Goal: Transaction & Acquisition: Purchase product/service

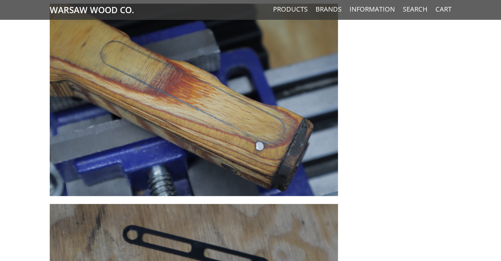
scroll to position [369, 0]
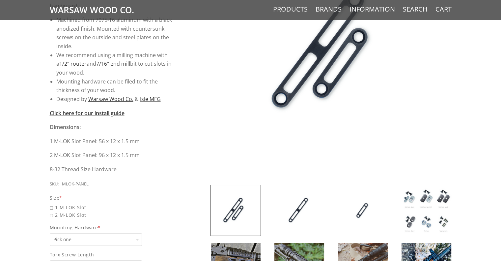
scroll to position [256, 0]
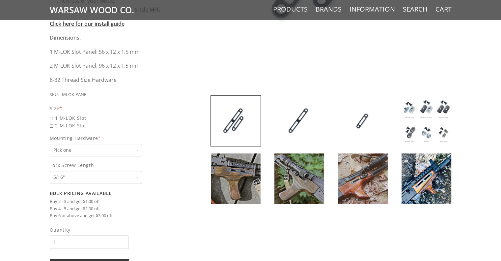
click at [138, 148] on select "Pick one None Weld Nuts - Type A & Torx Screws +$1 Weld Nuts - Type A + B & Tor…" at bounding box center [96, 150] width 92 height 13
click at [229, 122] on img at bounding box center [236, 121] width 50 height 50
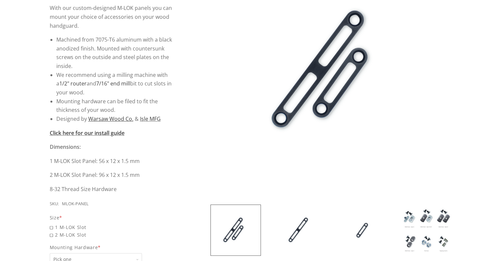
scroll to position [149, 0]
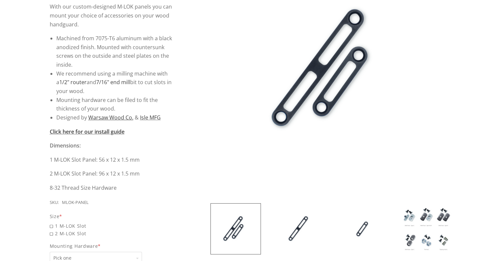
click at [306, 221] on img at bounding box center [299, 228] width 50 height 50
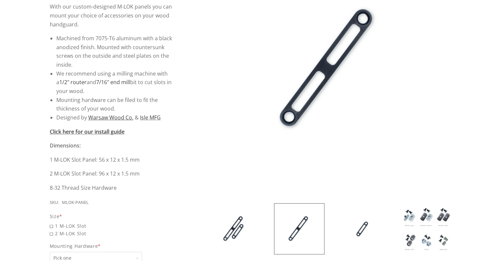
click at [361, 222] on img at bounding box center [363, 228] width 50 height 50
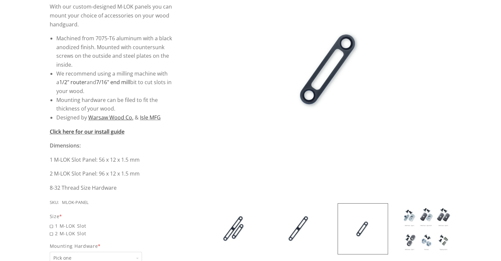
click at [404, 212] on img at bounding box center [427, 228] width 50 height 50
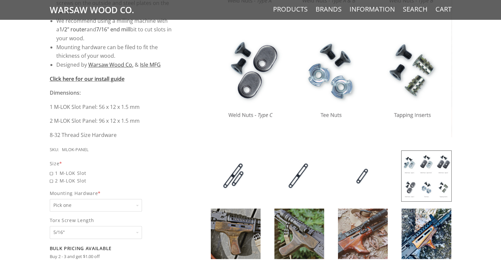
scroll to position [202, 0]
click at [247, 221] on img at bounding box center [236, 233] width 50 height 50
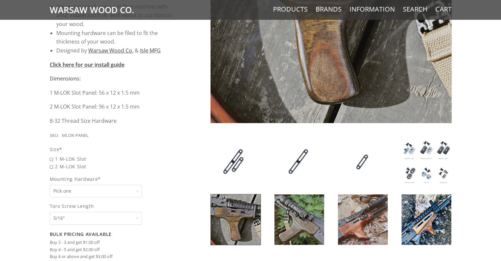
scroll to position [216, 0]
click at [311, 213] on img at bounding box center [299, 219] width 50 height 50
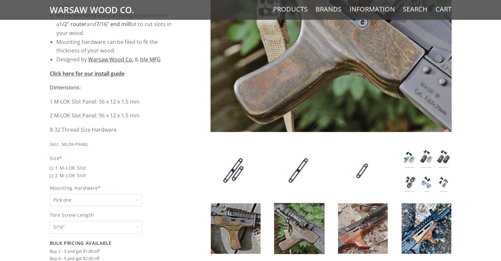
scroll to position [217, 0]
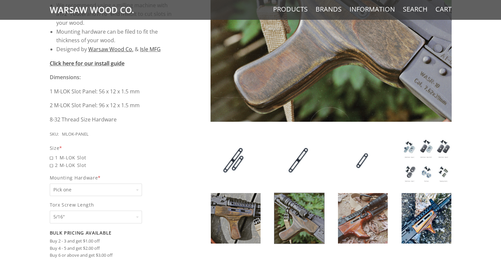
click at [363, 204] on img at bounding box center [363, 218] width 50 height 50
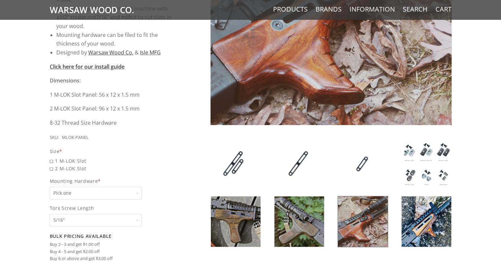
scroll to position [214, 0]
click at [429, 211] on img at bounding box center [427, 221] width 50 height 50
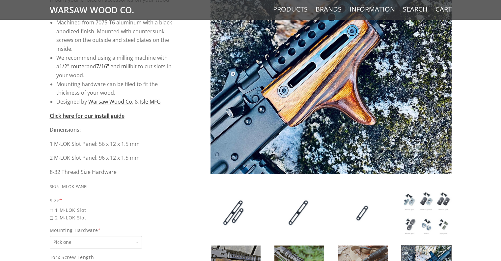
scroll to position [212, 0]
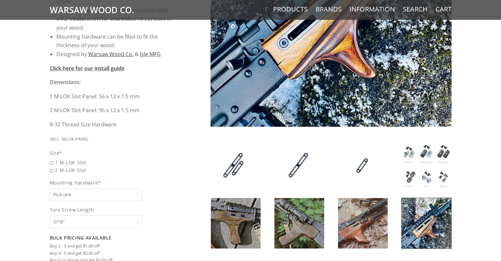
click at [409, 155] on img at bounding box center [427, 165] width 50 height 50
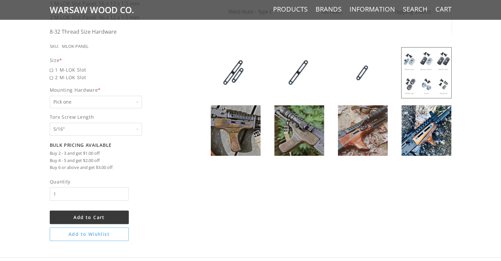
scroll to position [306, 0]
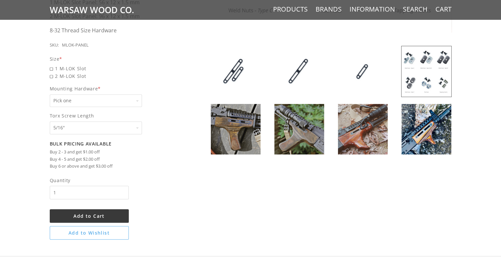
click at [133, 96] on select "Pick one None Weld Nuts - Type A & Torx Screws +$1 Weld Nuts - Type A + B & Tor…" at bounding box center [96, 100] width 92 height 13
click at [54, 79] on span "2 M-LOK Slot" at bounding box center [113, 76] width 126 height 8
click at [54, 72] on input "2 M-LOK Slot" at bounding box center [96, 72] width 92 height 0
radio input "true"
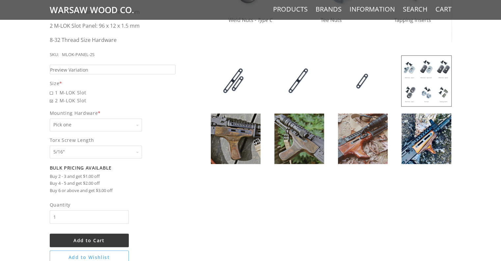
scroll to position [297, 0]
click at [66, 122] on select "Pick one None Weld Nuts - Type A & Torx Screws +$1 Weld Nuts - Type A + B & Tor…" at bounding box center [96, 124] width 92 height 13
click at [423, 92] on img at bounding box center [427, 80] width 50 height 50
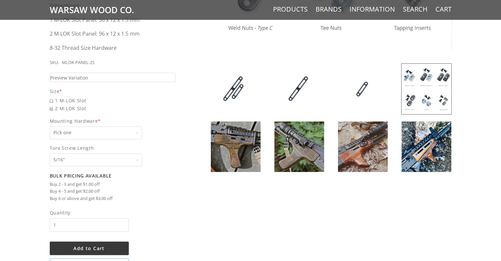
scroll to position [289, 0]
click at [138, 132] on div "Pick one Pick one None Weld Nuts - Type A & Torx Screws +$1 Weld Nuts - Type A …" at bounding box center [96, 132] width 92 height 13
click at [138, 132] on select "Pick one None Weld Nuts - Type A & Torx Screws +$1 Weld Nuts - Type A + B & Tor…" at bounding box center [96, 132] width 92 height 13
click at [138, 132] on div "Pick one Pick one None Weld Nuts - Type A & Torx Screws +$1 Weld Nuts - Type A …" at bounding box center [96, 132] width 92 height 13
click at [138, 132] on select "Pick one None Weld Nuts - Type A & Torx Screws +$1 Weld Nuts - Type A + B & Tor…" at bounding box center [96, 132] width 92 height 13
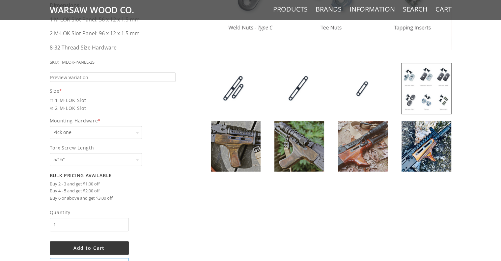
click at [122, 130] on select "Pick one None Weld Nuts - Type A & Torx Screws +$1 Weld Nuts - Type A + B & Tor…" at bounding box center [96, 132] width 92 height 13
select select "829"
click at [50, 126] on select "Pick one None Weld Nuts - Type A & Torx Screws +$1 Weld Nuts - Type A + B & Tor…" at bounding box center [96, 132] width 92 height 13
click at [134, 161] on select "Pick one 5/16" 3/8" 1/2" 5/8" None" at bounding box center [96, 159] width 92 height 13
select select "1069"
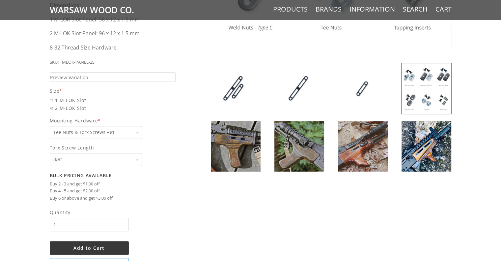
click at [50, 153] on select "Pick one 5/16" 3/8" 1/2" 5/8" None" at bounding box center [96, 159] width 92 height 13
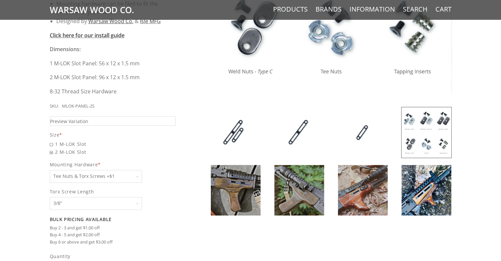
scroll to position [229, 0]
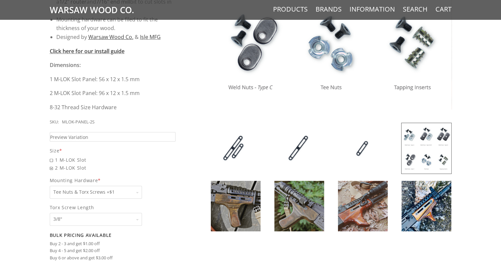
click at [357, 146] on img at bounding box center [363, 148] width 50 height 50
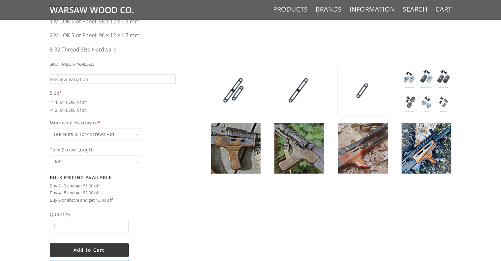
scroll to position [287, 0]
click at [51, 102] on span "1 M-LOK Slot" at bounding box center [113, 102] width 126 height 8
click at [51, 98] on input "1 M-LOK Slot" at bounding box center [96, 98] width 92 height 0
radio input "true"
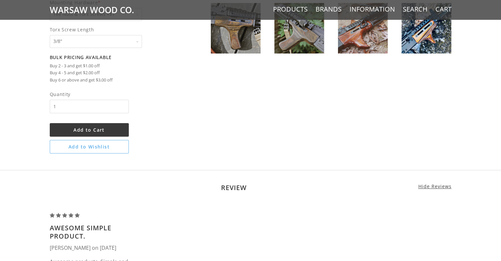
scroll to position [409, 0]
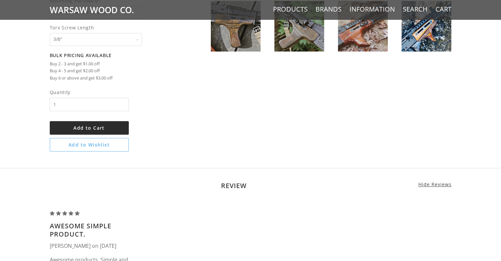
click at [115, 125] on button "Add to Cart" at bounding box center [89, 128] width 79 height 14
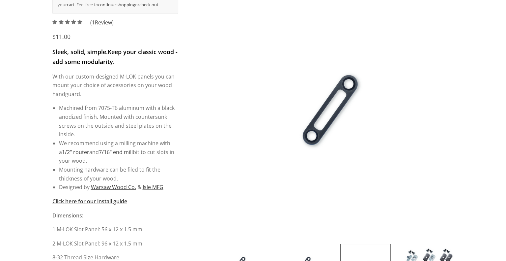
scroll to position [0, 0]
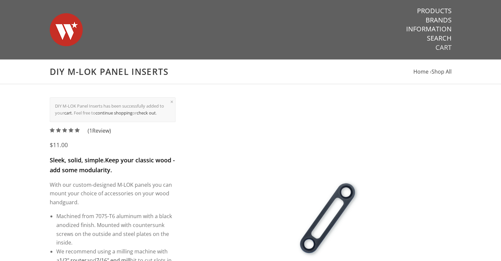
click at [442, 48] on link "Cart" at bounding box center [444, 47] width 16 height 9
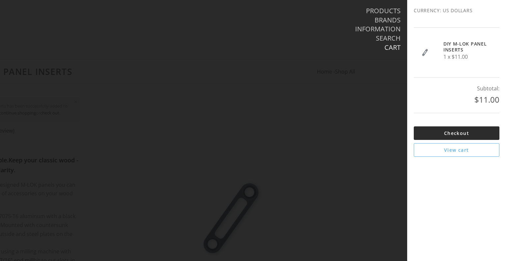
click at [445, 130] on link "Checkout" at bounding box center [457, 133] width 86 height 14
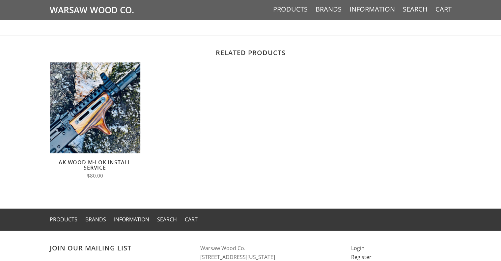
scroll to position [800, 0]
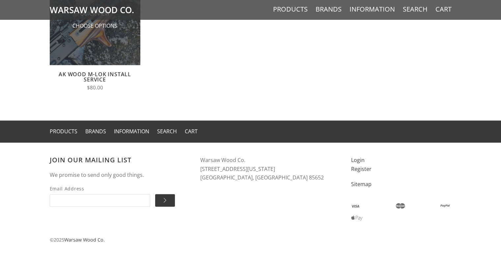
click at [109, 50] on img at bounding box center [95, 19] width 91 height 91
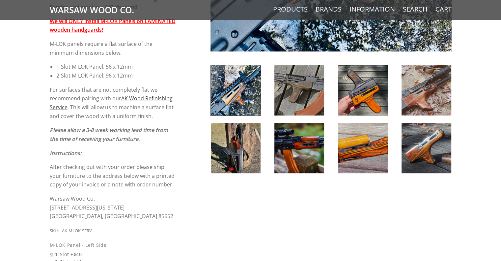
scroll to position [287, 0]
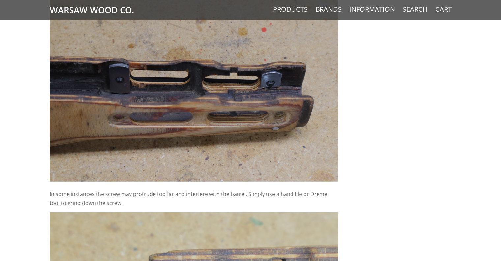
scroll to position [4275, 0]
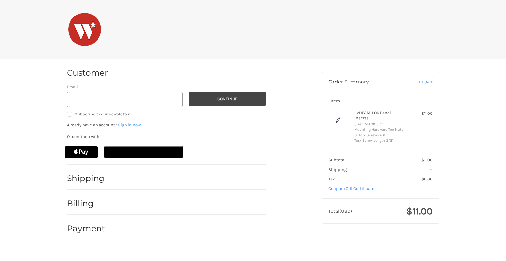
click at [81, 173] on h2 "Shipping" at bounding box center [86, 178] width 39 height 10
click at [83, 177] on h2 "Shipping" at bounding box center [86, 178] width 39 height 10
click at [97, 97] on input "Email" at bounding box center [125, 99] width 116 height 15
type input "[EMAIL_ADDRESS][DOMAIN_NAME]"
click at [216, 99] on button "Continue" at bounding box center [227, 99] width 76 height 14
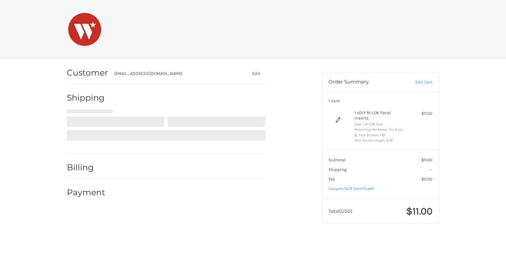
select select "US"
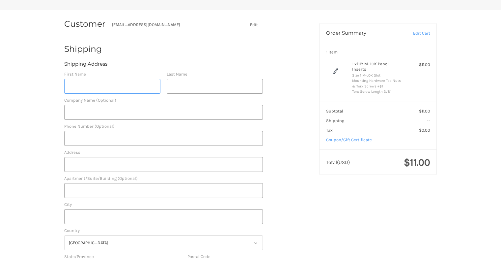
scroll to position [49, 0]
type input "Paul"
type input "Adelgren"
type input "7193525102"
type input "2555 Kenwood Ct"
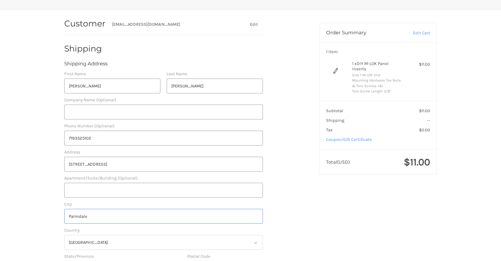
type input "Palmdale"
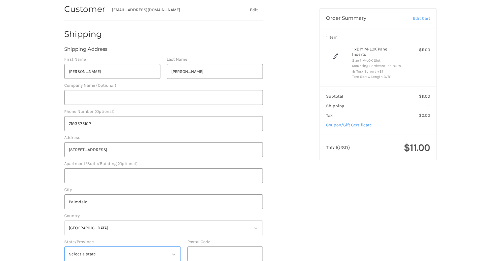
select select "CA"
type input "93550"
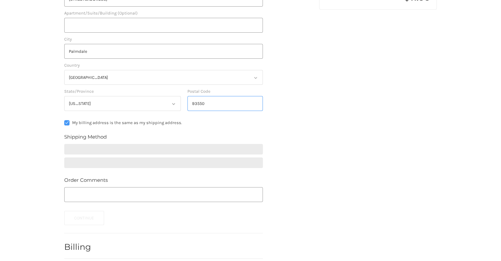
scroll to position [242, 0]
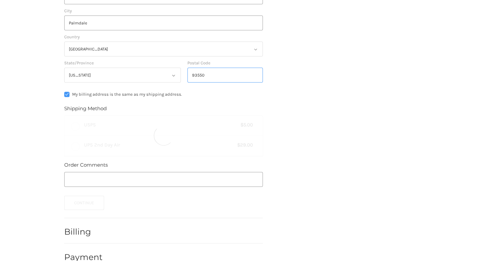
radio input "true"
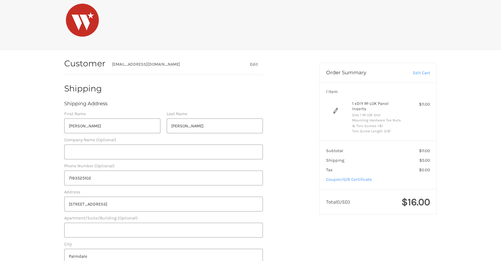
scroll to position [0, 0]
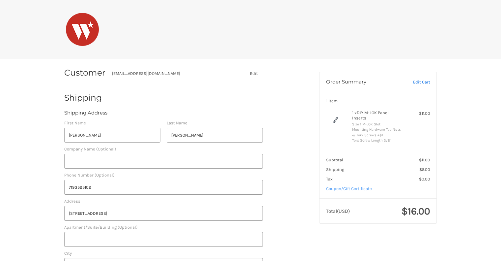
type input "93550"
click at [417, 83] on link "Edit Cart" at bounding box center [414, 82] width 31 height 7
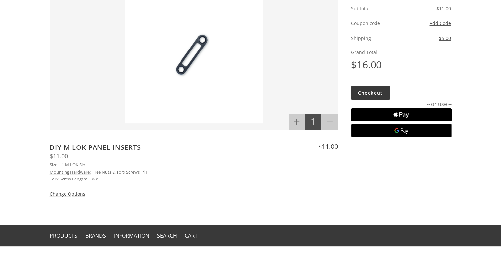
scroll to position [123, 0]
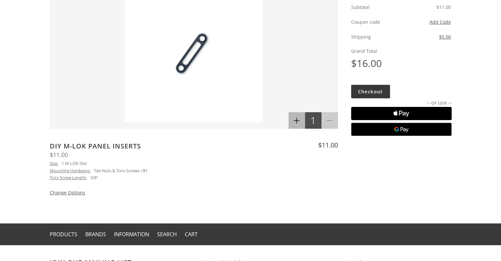
click at [294, 126] on button "Increase" at bounding box center [297, 120] width 16 height 16
click at [327, 120] on icon at bounding box center [330, 120] width 6 height 6
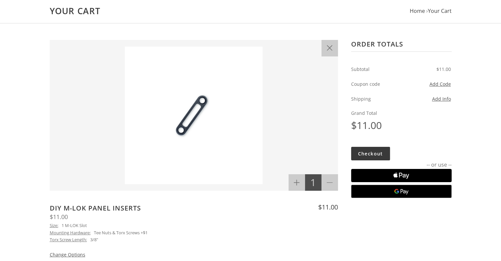
scroll to position [0, 0]
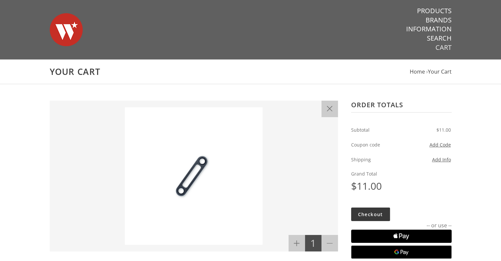
click at [444, 47] on link "Cart" at bounding box center [444, 47] width 16 height 9
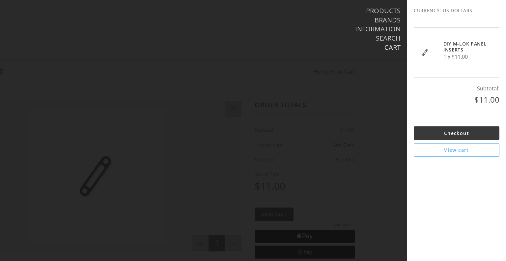
click at [380, 120] on div at bounding box center [253, 130] width 506 height 261
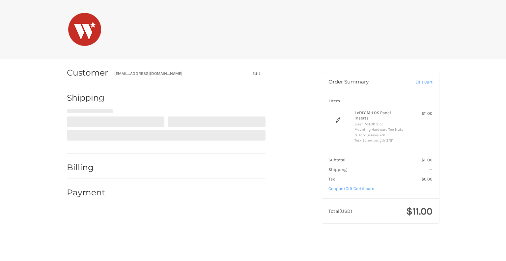
select select "US"
select select "CA"
